Goal: Task Accomplishment & Management: Complete application form

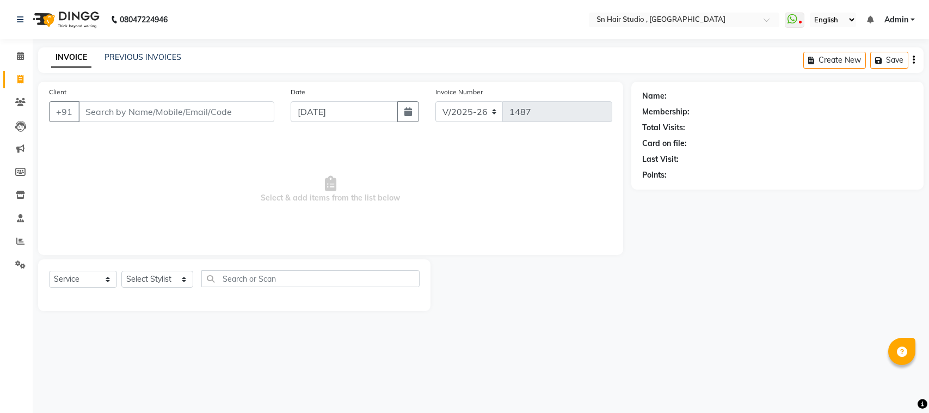
select select "6415"
select select "service"
click at [151, 109] on input "Client" at bounding box center [176, 111] width 196 height 21
click at [115, 108] on input "977" at bounding box center [176, 111] width 196 height 21
type input "9"
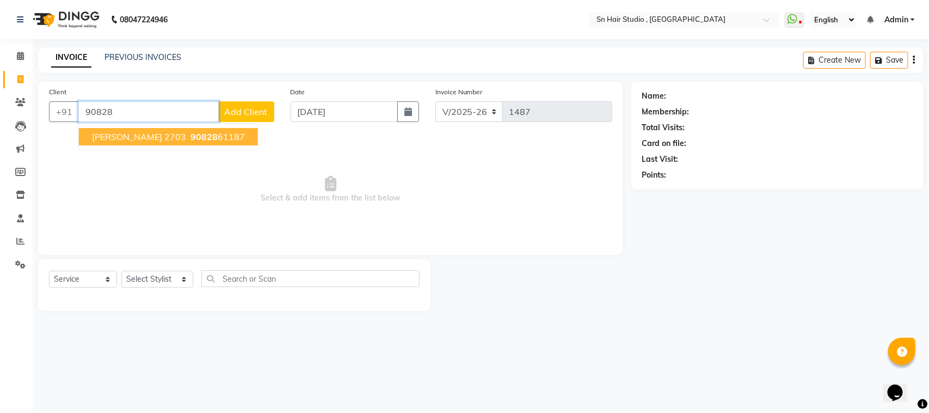
click at [112, 132] on span "[PERSON_NAME] 2703" at bounding box center [139, 136] width 94 height 11
type input "9082861187"
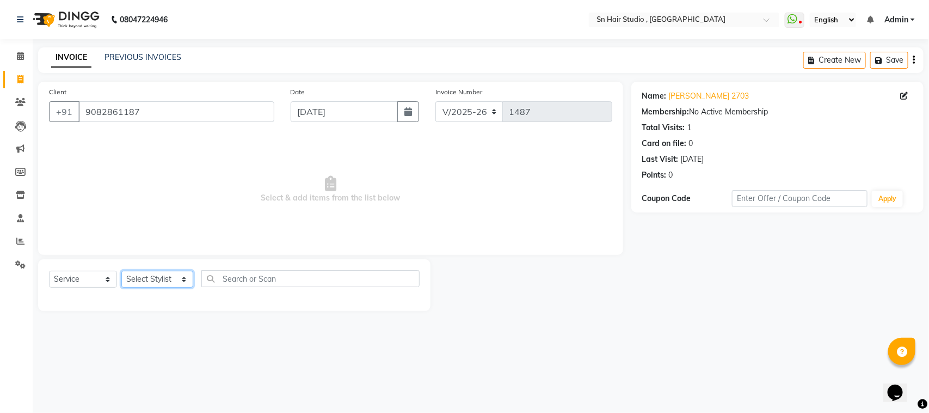
click at [148, 276] on select "Select Stylist [PERSON_NAME] [PERSON_NAME] [PERSON_NAME] hair [PERSON_NAME]" at bounding box center [157, 279] width 72 height 17
select select "58014"
click at [121, 271] on select "Select Stylist [PERSON_NAME] [PERSON_NAME] [PERSON_NAME] hair [PERSON_NAME]" at bounding box center [157, 279] width 72 height 17
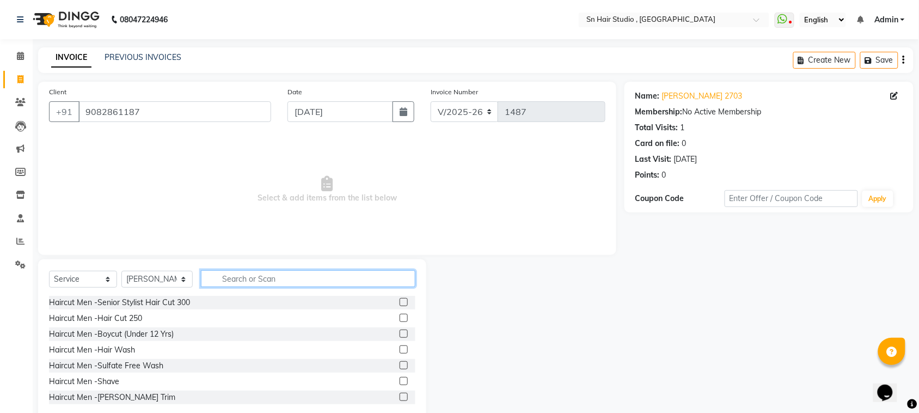
click at [299, 278] on input "text" at bounding box center [308, 278] width 214 height 17
type input "hair wash"
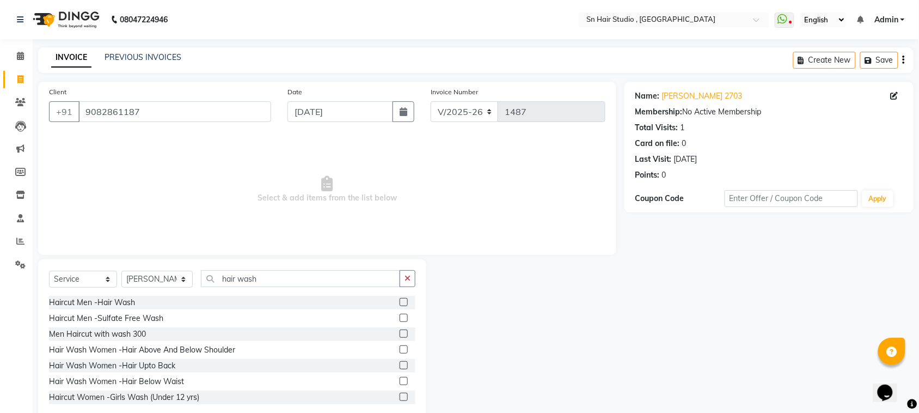
click at [400, 361] on label at bounding box center [404, 365] width 8 height 8
click at [400, 362] on input "checkbox" at bounding box center [403, 365] width 7 height 7
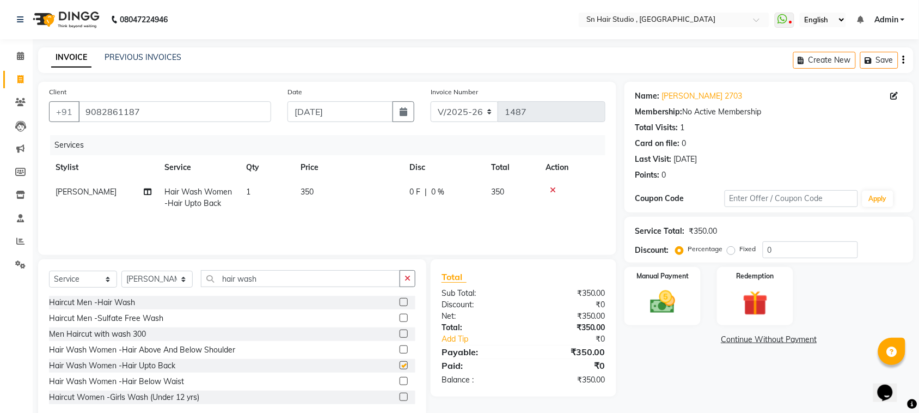
checkbox input "false"
click at [801, 251] on input "0" at bounding box center [810, 249] width 95 height 17
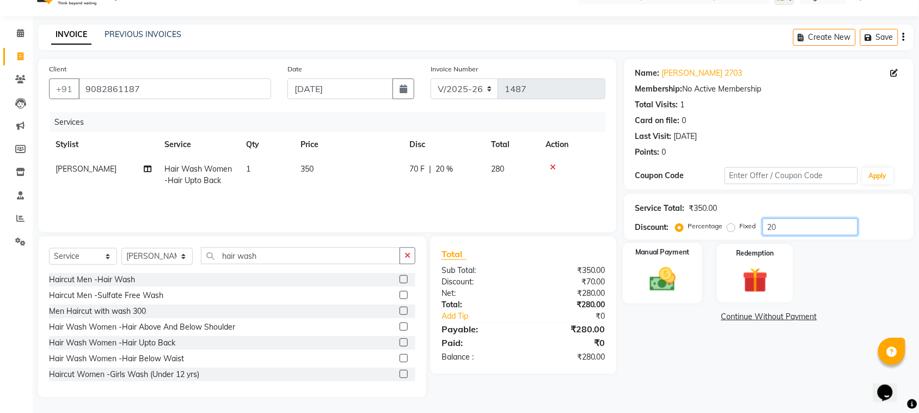
type input "20"
click at [668, 275] on img at bounding box center [662, 279] width 42 height 30
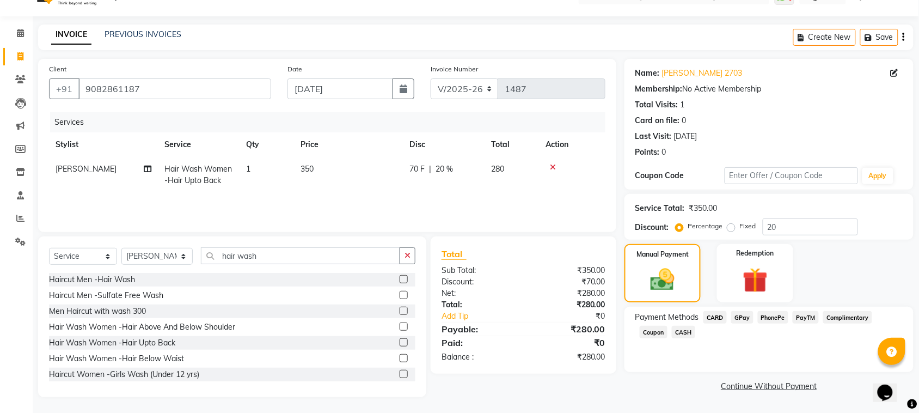
click at [739, 314] on span "GPay" at bounding box center [742, 317] width 22 height 13
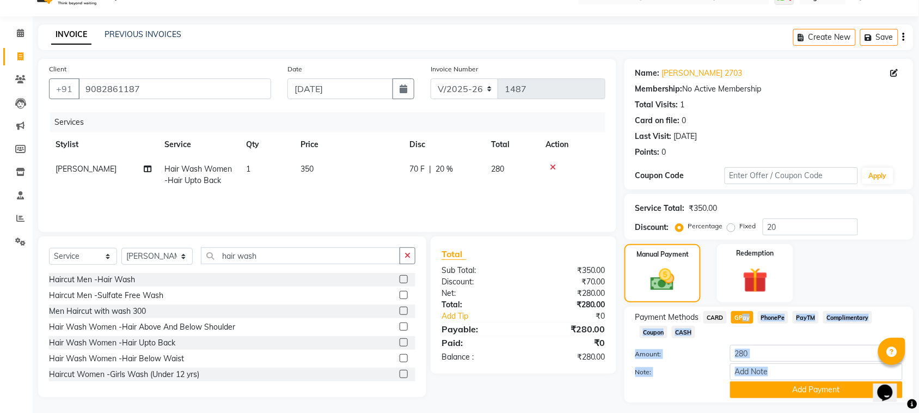
drag, startPoint x: 739, startPoint y: 314, endPoint x: 673, endPoint y: 383, distance: 95.1
click at [673, 383] on div "Payment Methods CARD GPay PhonePe PayTM Complimentary Coupon CASH Amount: 280 N…" at bounding box center [768, 354] width 267 height 87
click at [673, 383] on div at bounding box center [674, 389] width 95 height 17
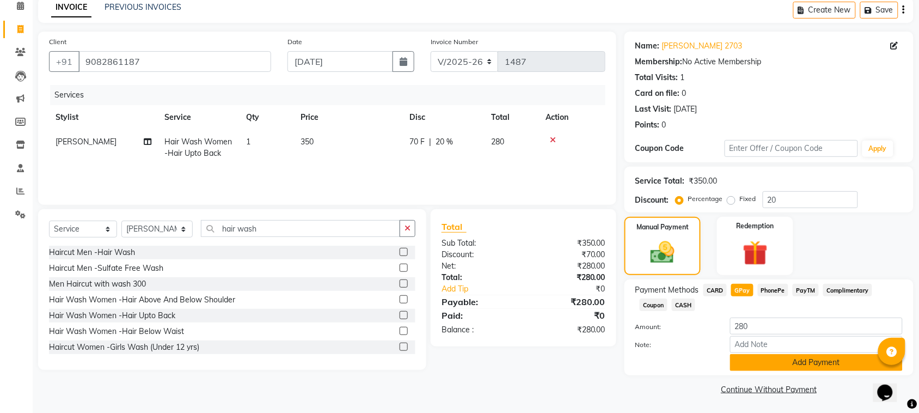
click at [795, 360] on button "Add Payment" at bounding box center [816, 362] width 173 height 17
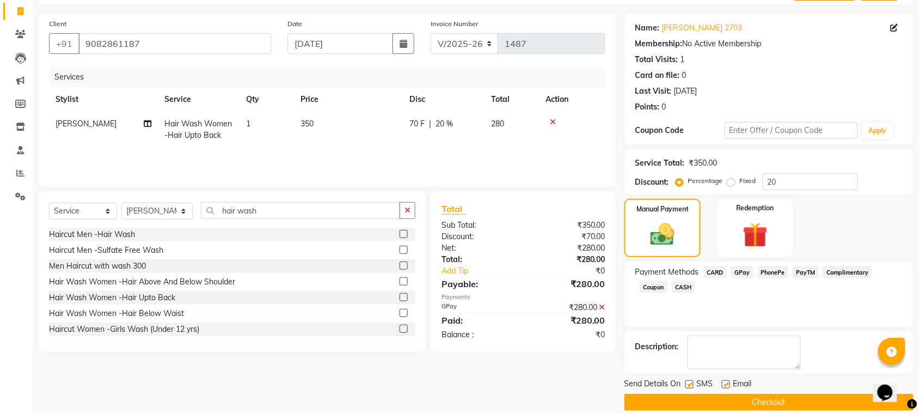
scroll to position [82, 0]
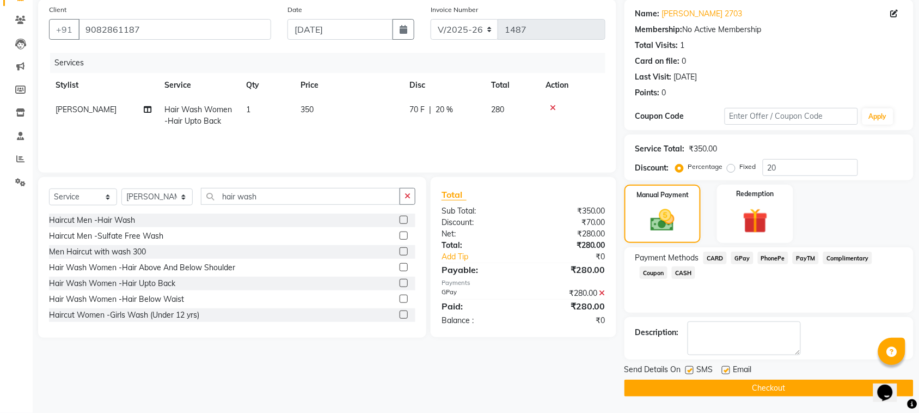
click at [788, 385] on button "Checkout" at bounding box center [768, 387] width 289 height 17
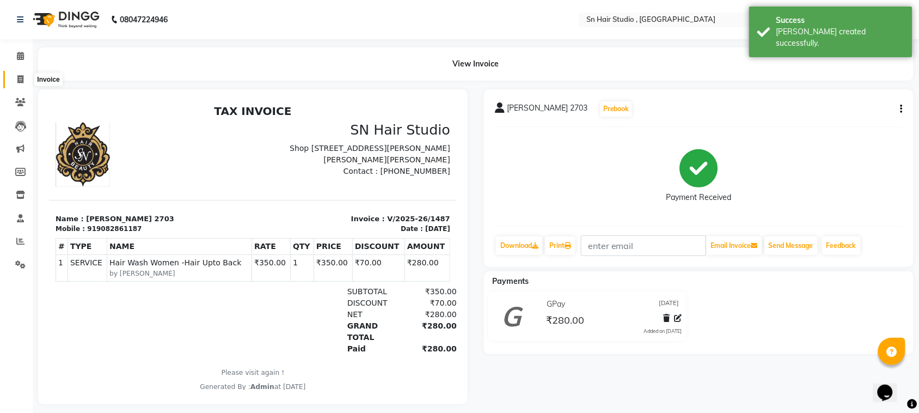
click at [18, 77] on icon at bounding box center [20, 79] width 6 height 8
select select "6415"
select select "service"
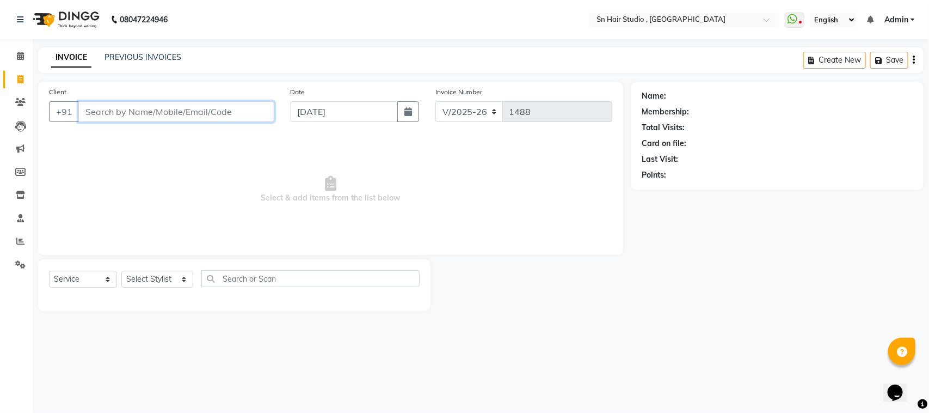
click at [151, 109] on input "Client" at bounding box center [176, 111] width 196 height 21
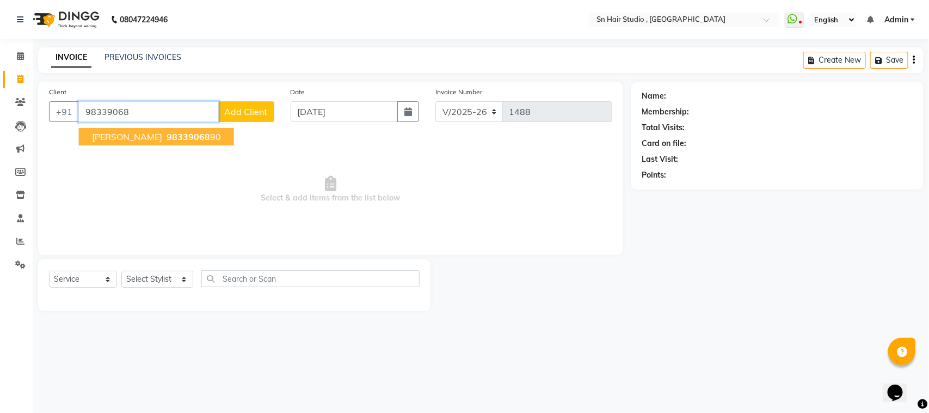
click at [145, 139] on span "[PERSON_NAME]" at bounding box center [127, 136] width 70 height 11
type input "9833906890"
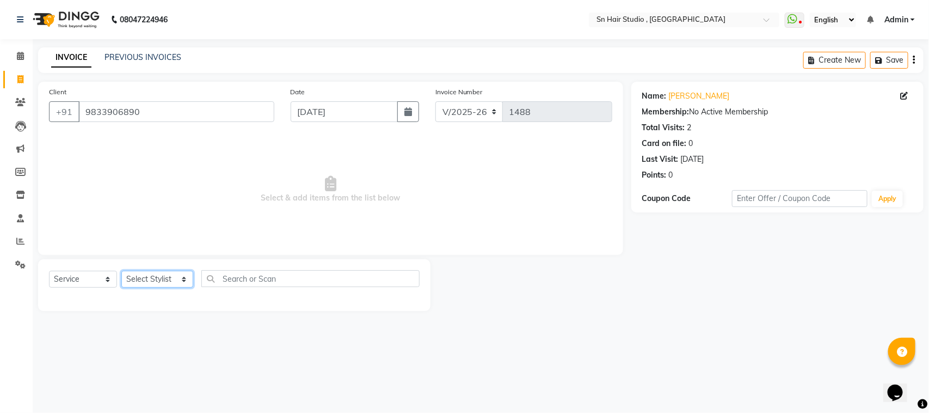
click at [153, 280] on select "Select Stylist [PERSON_NAME] [PERSON_NAME] [PERSON_NAME] hair [PERSON_NAME]" at bounding box center [157, 279] width 72 height 17
select select "52394"
click at [121, 271] on select "Select Stylist [PERSON_NAME] [PERSON_NAME] [PERSON_NAME] hair [PERSON_NAME]" at bounding box center [157, 279] width 72 height 17
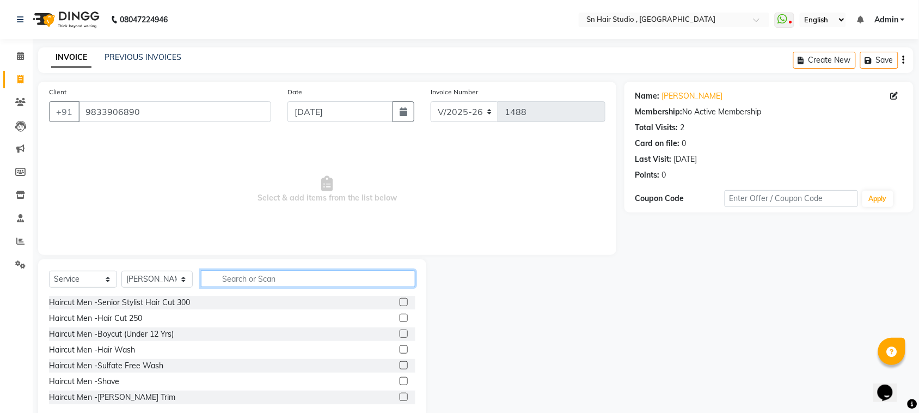
click at [238, 275] on input "text" at bounding box center [308, 278] width 214 height 17
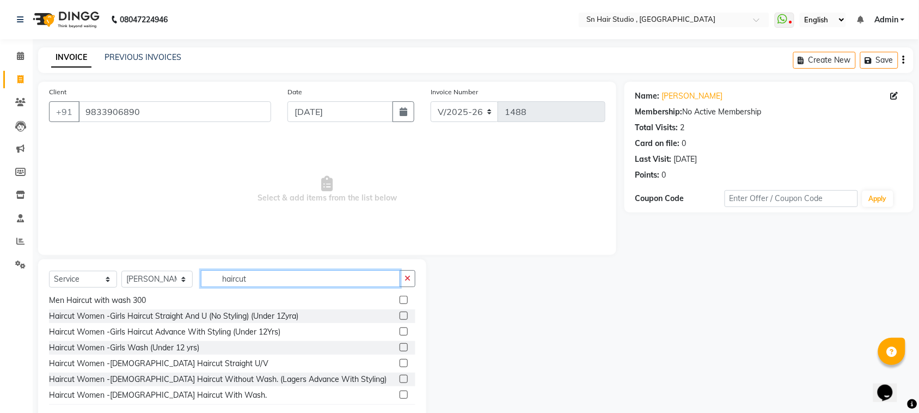
scroll to position [146, 0]
type input "haircut"
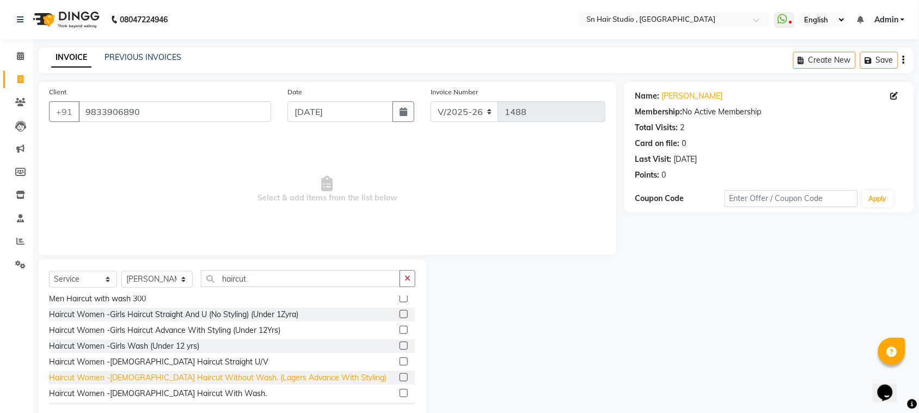
click at [287, 374] on div "Haircut Women -[DEMOGRAPHIC_DATA] Haircut Without Wash. (Lagers Advance With St…" at bounding box center [218, 377] width 338 height 11
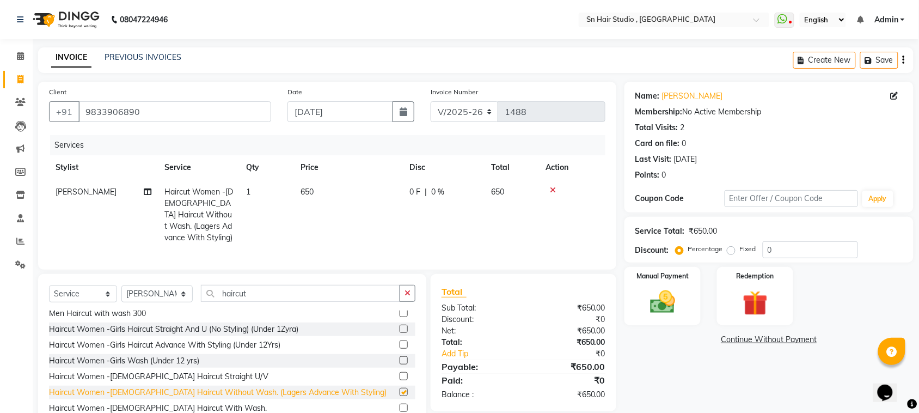
checkbox input "false"
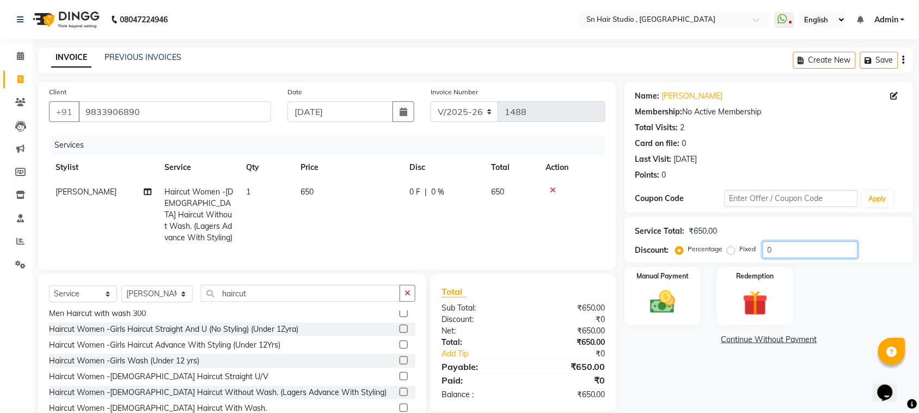
click at [782, 254] on input "0" at bounding box center [810, 249] width 95 height 17
type input "020"
drag, startPoint x: 743, startPoint y: 256, endPoint x: 752, endPoint y: 257, distance: 9.3
click at [752, 257] on div "Percentage Fixed 020" at bounding box center [768, 249] width 180 height 17
click at [683, 306] on img at bounding box center [662, 302] width 42 height 30
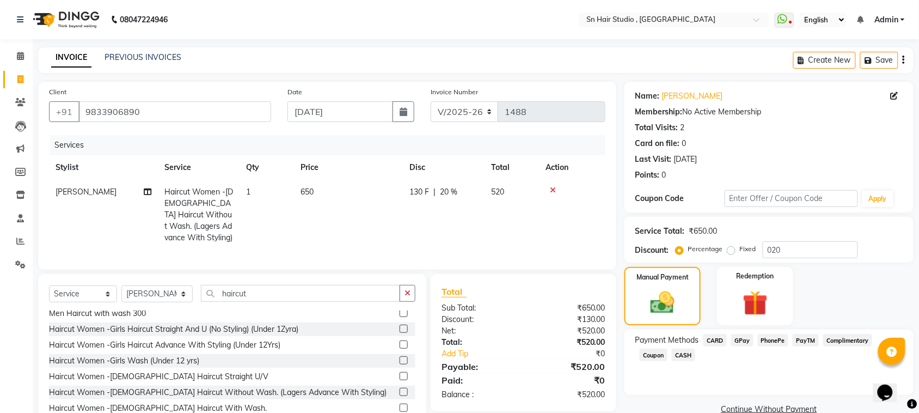
click at [745, 340] on span "GPay" at bounding box center [742, 340] width 22 height 13
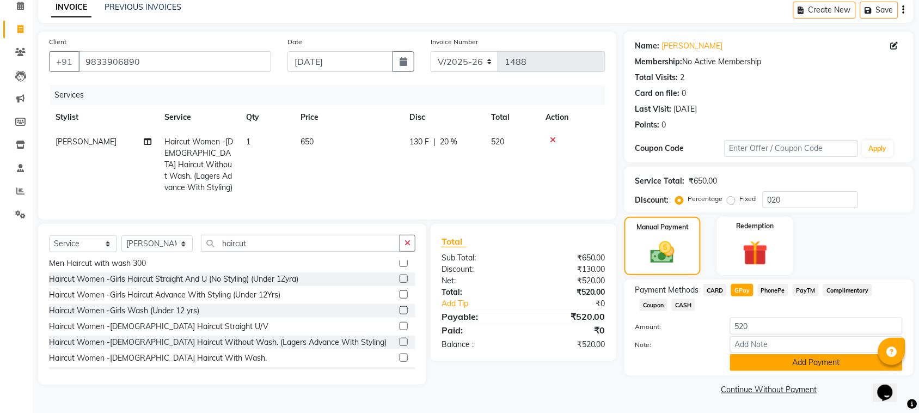
click at [815, 362] on button "Add Payment" at bounding box center [816, 362] width 173 height 17
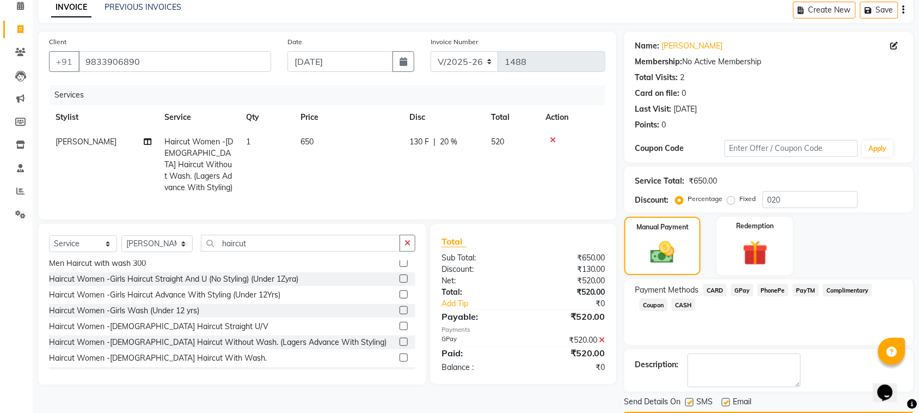
scroll to position [82, 0]
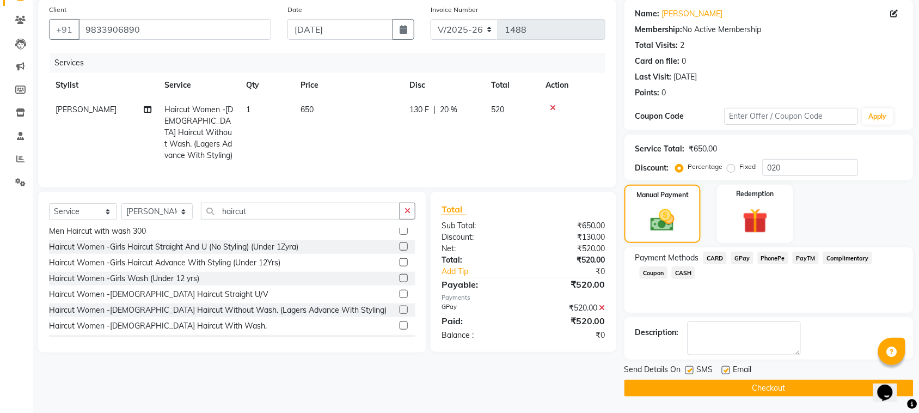
click at [780, 390] on button "Checkout" at bounding box center [768, 387] width 289 height 17
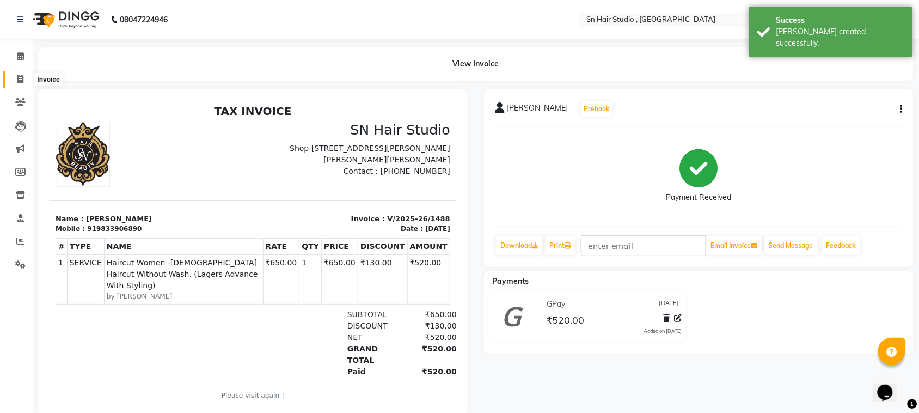
click at [17, 81] on icon at bounding box center [20, 79] width 6 height 8
select select "6415"
select select "service"
